Goal: Contribute content: Contribute content

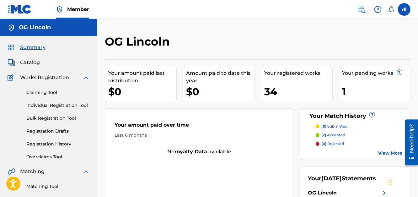
click at [43, 92] on link "Claiming Tool" at bounding box center [57, 92] width 63 height 7
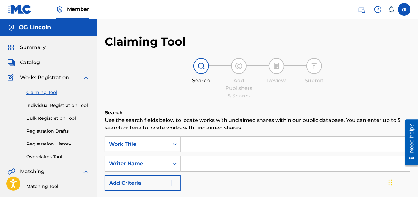
click at [34, 62] on span "Catalog" at bounding box center [30, 63] width 20 height 8
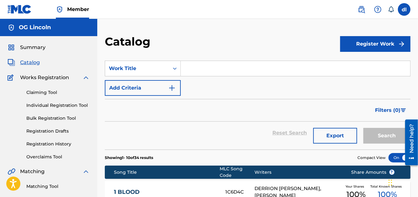
click at [379, 44] on button "Register Work" at bounding box center [376, 44] width 70 height 16
click at [375, 65] on link "Individual" at bounding box center [376, 64] width 70 height 15
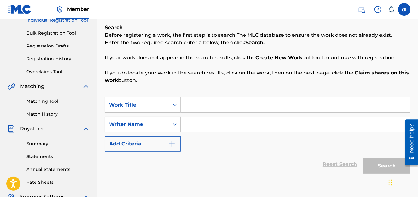
scroll to position [94, 0]
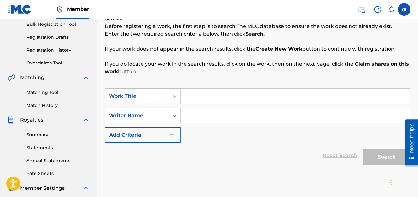
click at [199, 95] on input "Search Form" at bounding box center [296, 96] width 230 height 15
type input "bend parade"
click at [196, 110] on input "Search Form" at bounding box center [296, 115] width 230 height 15
click at [152, 115] on div "Writer Name" at bounding box center [137, 116] width 57 height 8
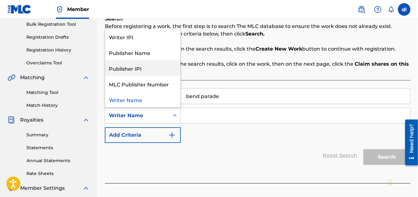
click at [204, 117] on input "Search Form" at bounding box center [296, 115] width 230 height 15
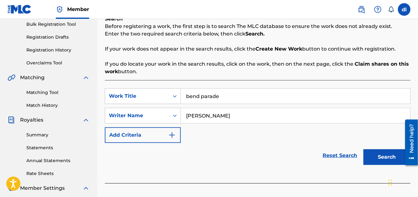
type input "jhonnie"
click at [364, 149] on button "Search" at bounding box center [387, 157] width 47 height 16
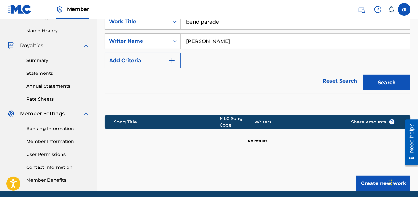
scroll to position [193, 0]
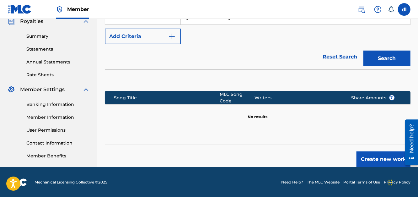
click at [380, 161] on button "Create new work" at bounding box center [384, 159] width 54 height 16
